Goal: Check status: Check status

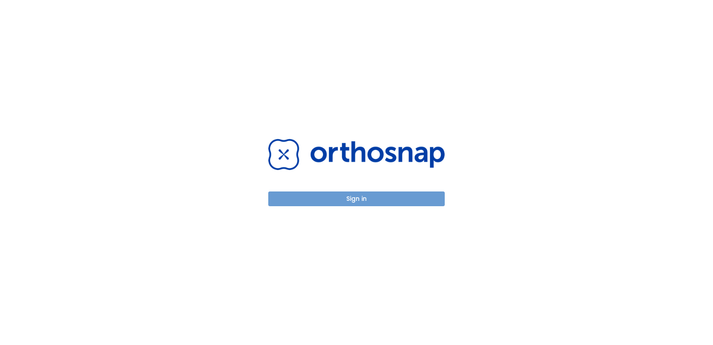
click at [386, 200] on button "Sign in" at bounding box center [356, 198] width 176 height 15
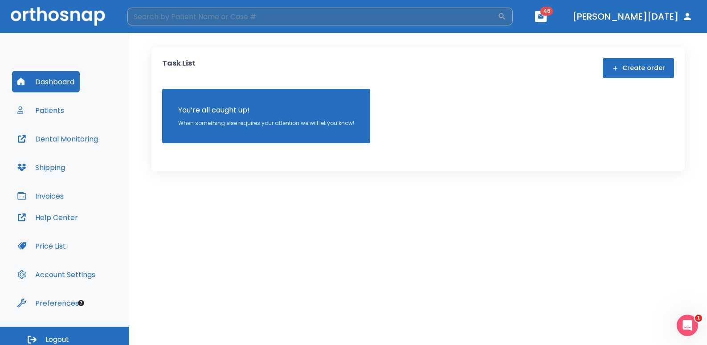
click at [207, 21] on input "search" at bounding box center [312, 17] width 370 height 18
type input "[PERSON_NAME]"
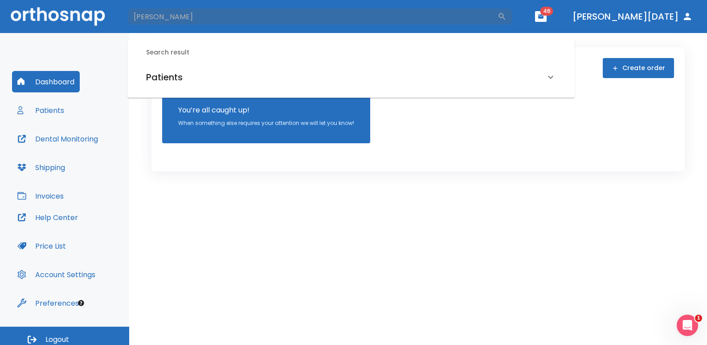
click at [167, 69] on div "Patients" at bounding box center [350, 77] width 431 height 25
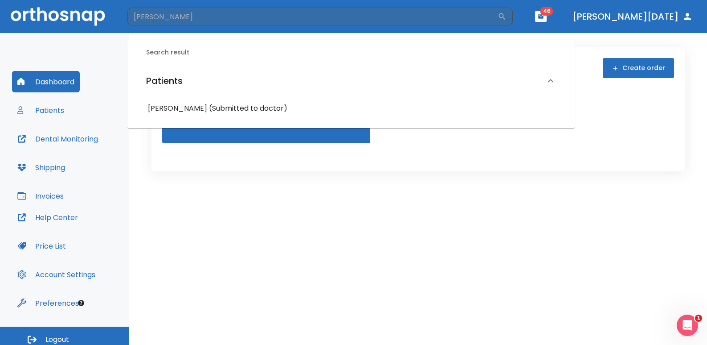
click at [194, 107] on h6 "[PERSON_NAME] (Submitted to doctor)" at bounding box center [351, 108] width 406 height 12
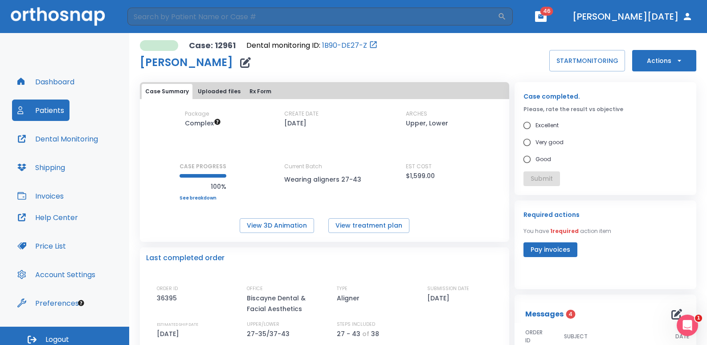
click at [584, 230] on p "You have 1 required action item" at bounding box center [568, 231] width 88 height 8
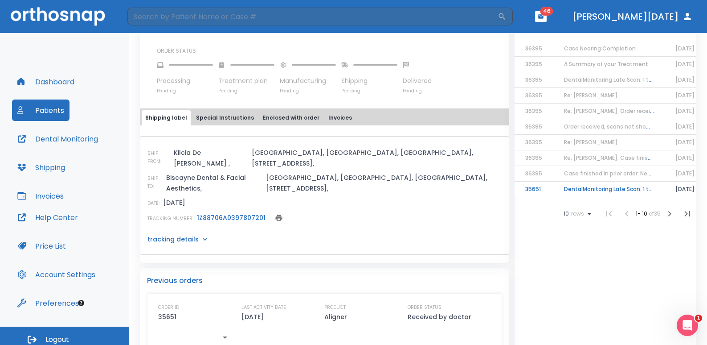
scroll to position [312, 0]
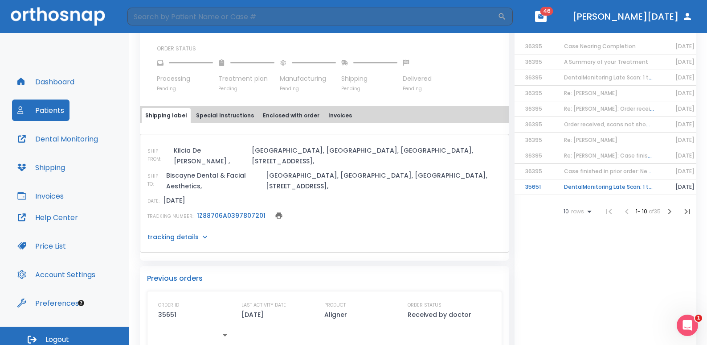
click at [242, 211] on link "1Z88706A0397807201" at bounding box center [231, 215] width 69 height 9
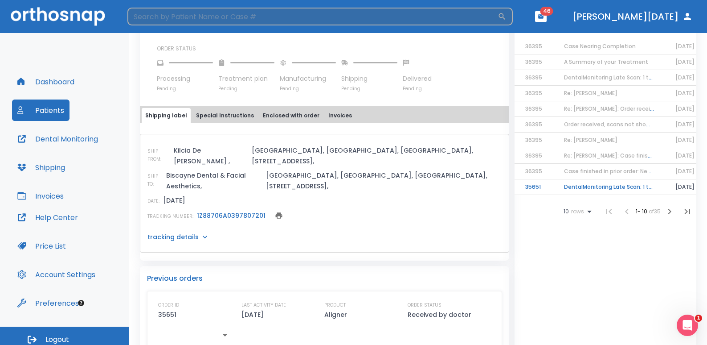
click at [211, 13] on input "search" at bounding box center [312, 17] width 370 height 18
type input "glauco"
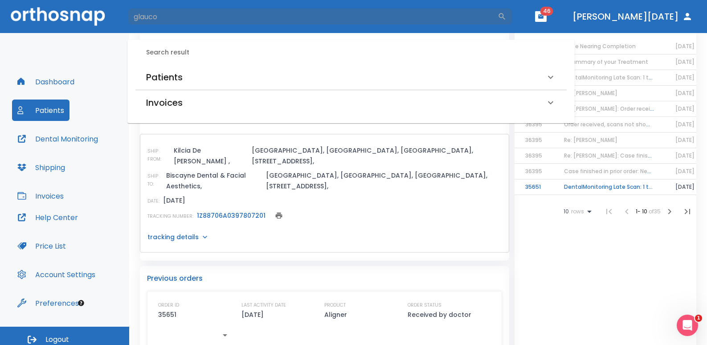
click at [179, 86] on div "Patients" at bounding box center [350, 77] width 431 height 25
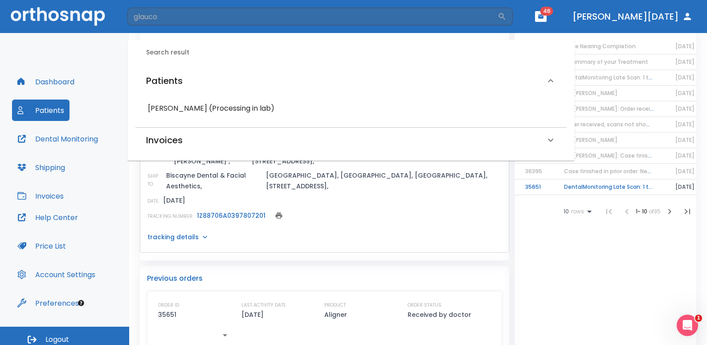
click at [176, 105] on h6 "[PERSON_NAME] (Processing in lab)" at bounding box center [351, 108] width 406 height 12
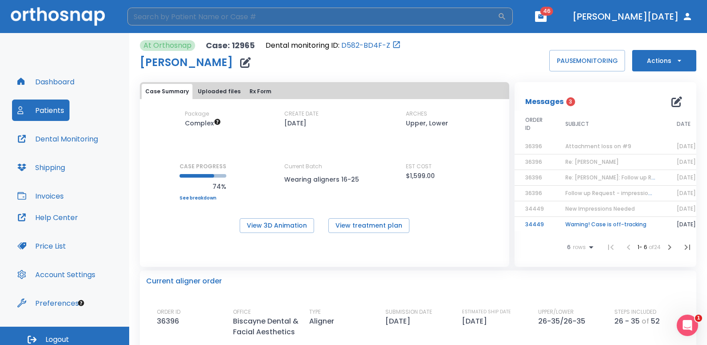
click at [231, 25] on input "search" at bounding box center [312, 17] width 370 height 18
type input "[PERSON_NAME]"
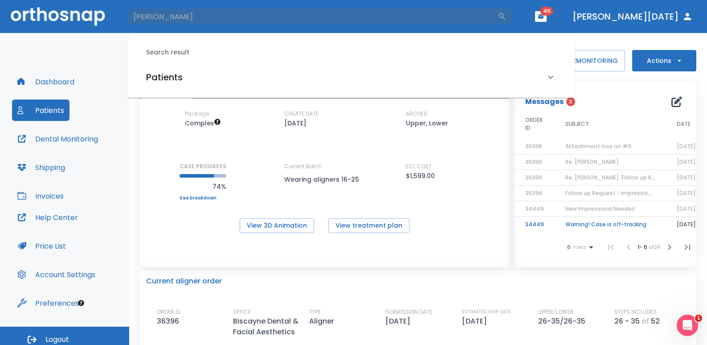
click at [172, 80] on h6 "Patients" at bounding box center [164, 77] width 37 height 14
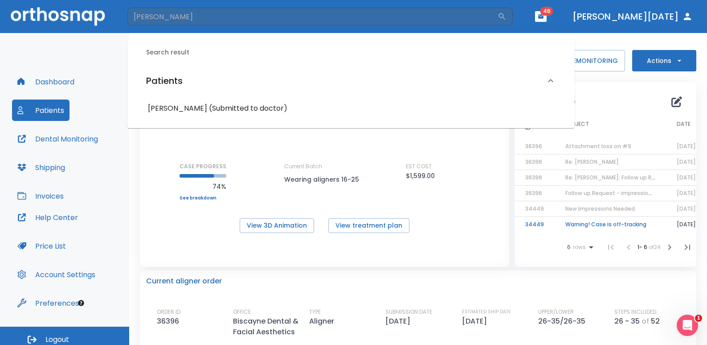
click at [186, 110] on h6 "[PERSON_NAME] (Submitted to doctor)" at bounding box center [351, 108] width 406 height 12
